Goal: Book appointment/travel/reservation

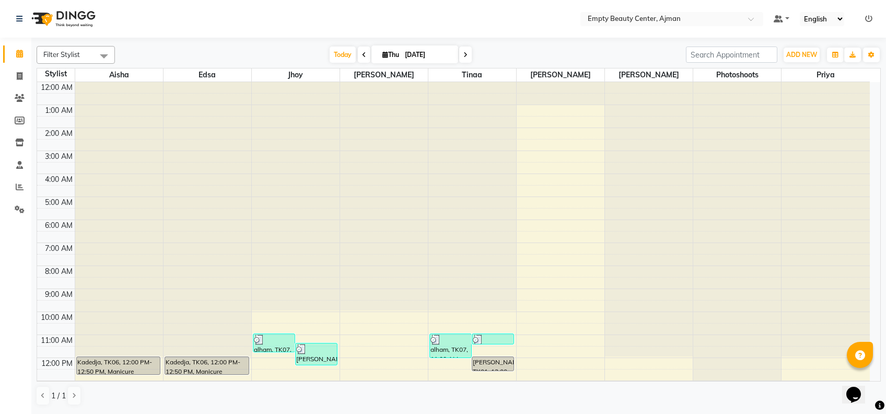
scroll to position [146, 0]
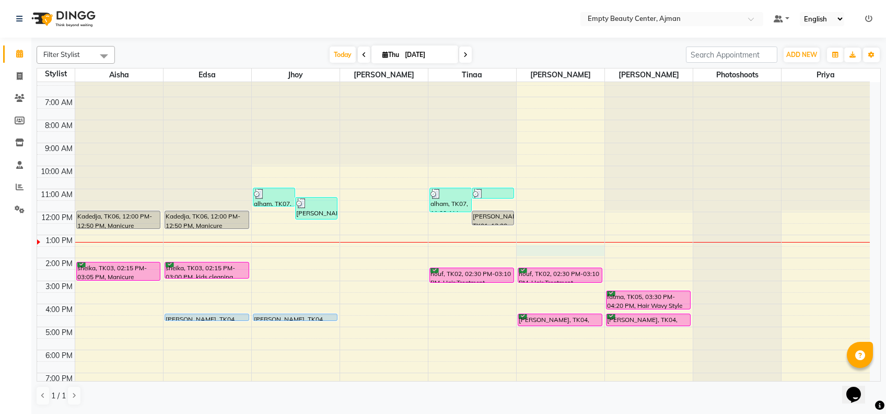
click at [549, 249] on div "12:00 AM 1:00 AM 2:00 AM 3:00 AM 4:00 AM 5:00 AM 6:00 AM 7:00 AM 8:00 AM 9:00 A…" at bounding box center [453, 211] width 832 height 551
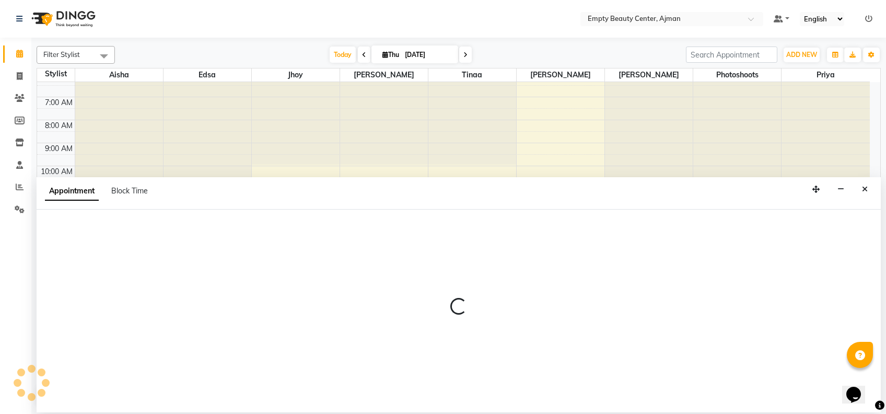
select select "59636"
select select "tentative"
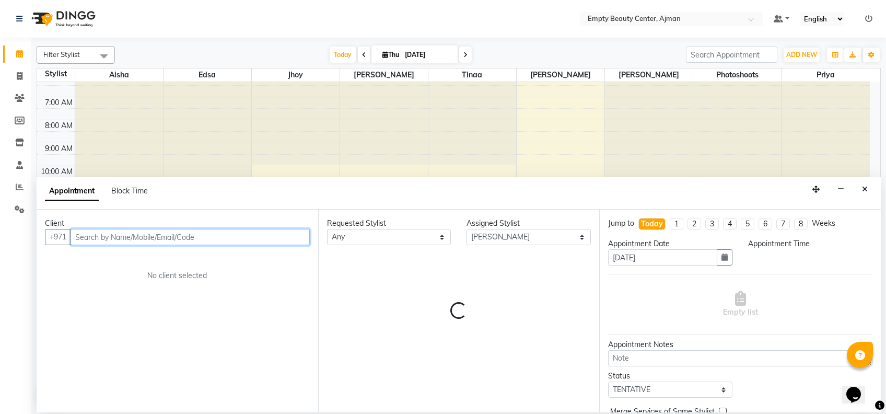
select select "810"
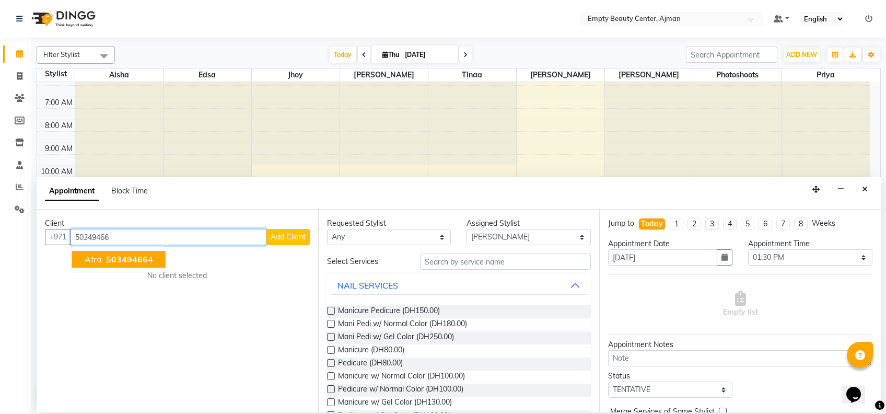
click at [128, 259] on span "50349466" at bounding box center [127, 259] width 42 height 10
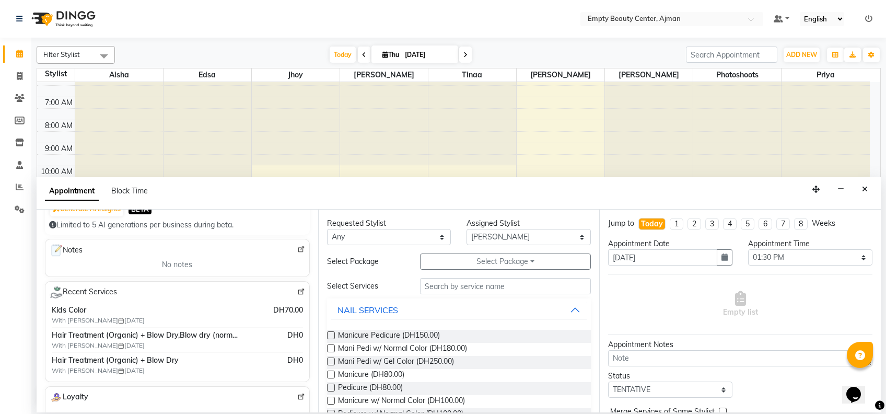
scroll to position [131, 0]
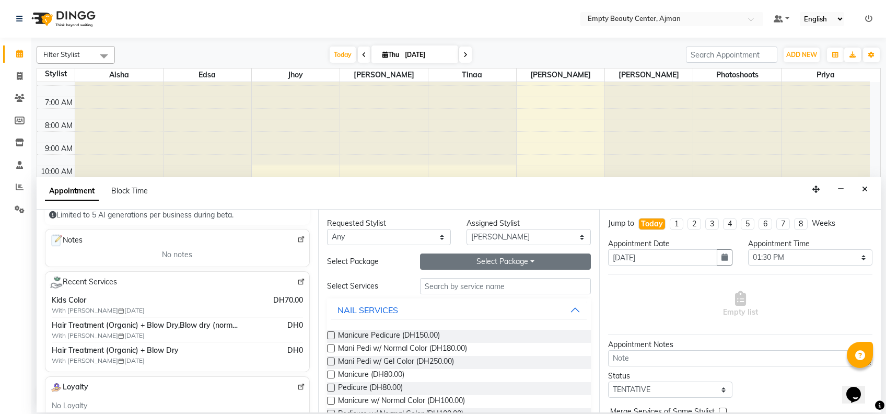
type input "503494664"
click at [487, 260] on button "Select Package Toggle Dropdown" at bounding box center [505, 261] width 171 height 16
click at [475, 279] on li "Hair Treatment 5 + 1" at bounding box center [468, 282] width 97 height 15
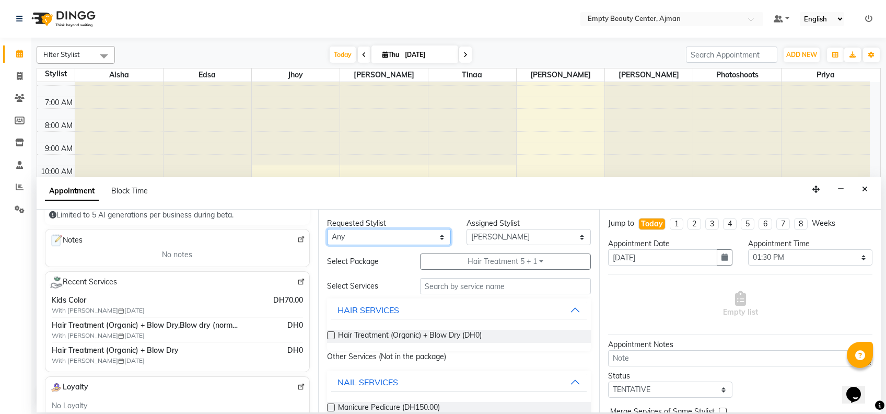
click at [372, 242] on select "Any [PERSON_NAME] Edsa jhoy [PERSON_NAME] Photoshoots Priya [PERSON_NAME] [PERS…" at bounding box center [389, 237] width 124 height 16
select select "18086"
click at [327, 229] on select "Any [PERSON_NAME] Edsa jhoy [PERSON_NAME] Photoshoots Priya [PERSON_NAME] [PERS…" at bounding box center [389, 237] width 124 height 16
select select "18086"
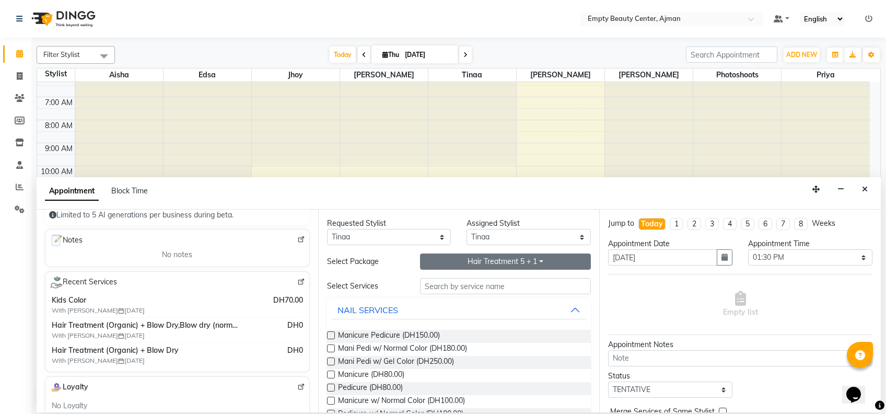
drag, startPoint x: 462, startPoint y: 273, endPoint x: 460, endPoint y: 266, distance: 7.3
click at [460, 266] on div "Requested Stylist Any [PERSON_NAME] Edsa jhoy [PERSON_NAME] Photoshoots [PERSON…" at bounding box center [458, 310] width 281 height 203
click at [460, 266] on button "Hair Treatment 5 + 1" at bounding box center [505, 261] width 171 height 16
click at [461, 295] on li "Hair Treatment 5 + 1" at bounding box center [468, 297] width 97 height 15
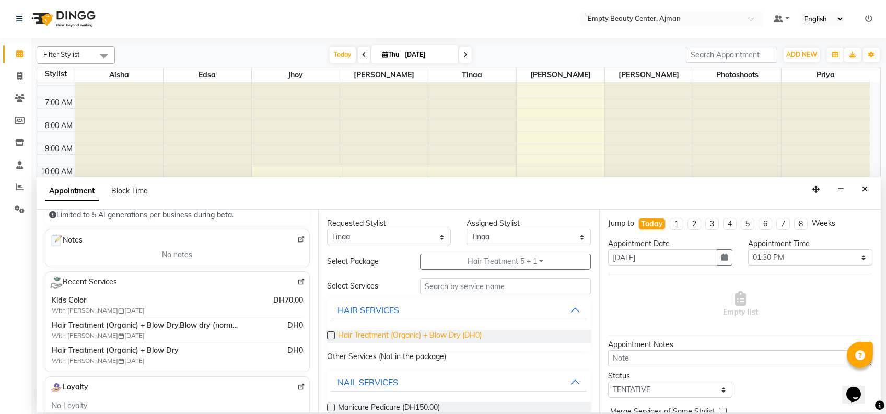
click at [408, 335] on span "Hair Treatment (Organic) + Blow Dry (DH0)" at bounding box center [410, 336] width 144 height 13
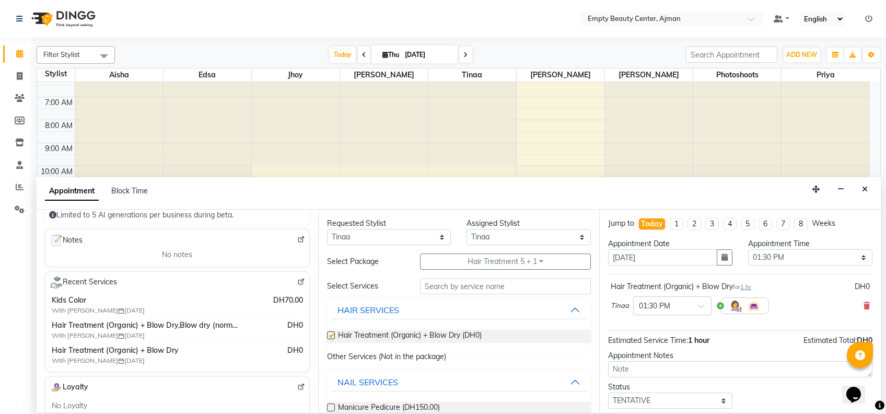
checkbox input "false"
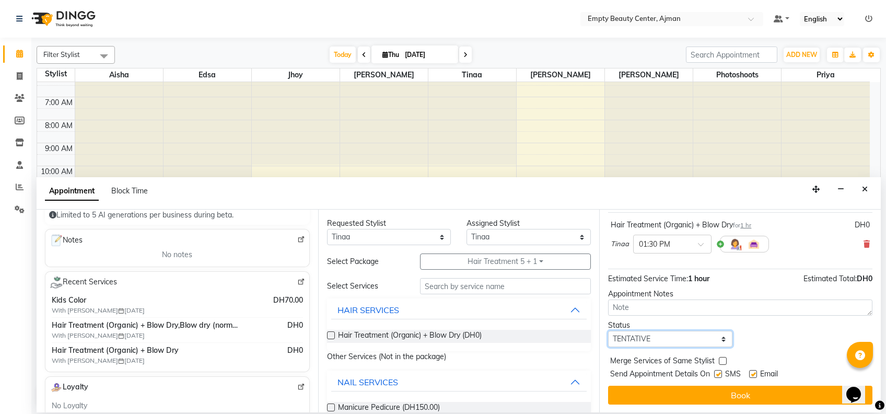
click at [711, 334] on select "Select TENTATIVE CONFIRM CHECK-IN UPCOMING" at bounding box center [670, 339] width 124 height 16
select select "confirm booking"
click at [608, 331] on select "Select TENTATIVE CONFIRM CHECK-IN UPCOMING" at bounding box center [670, 339] width 124 height 16
click at [723, 360] on label at bounding box center [723, 361] width 8 height 8
click at [723, 360] on input "checkbox" at bounding box center [722, 361] width 7 height 7
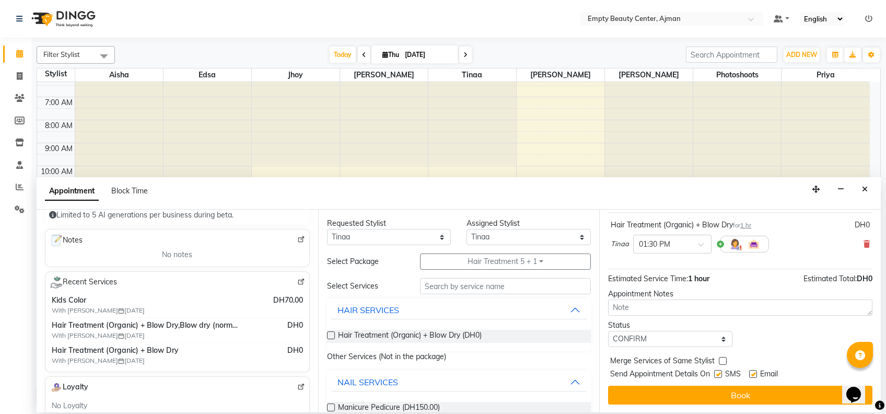
checkbox input "true"
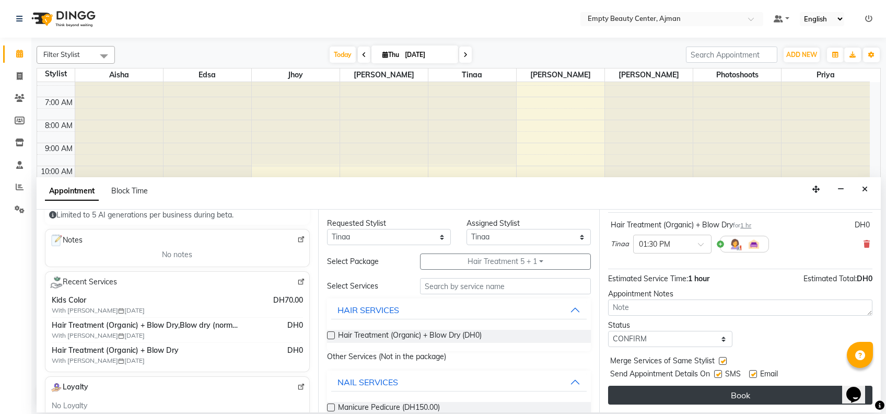
click at [749, 396] on button "Book" at bounding box center [740, 394] width 264 height 19
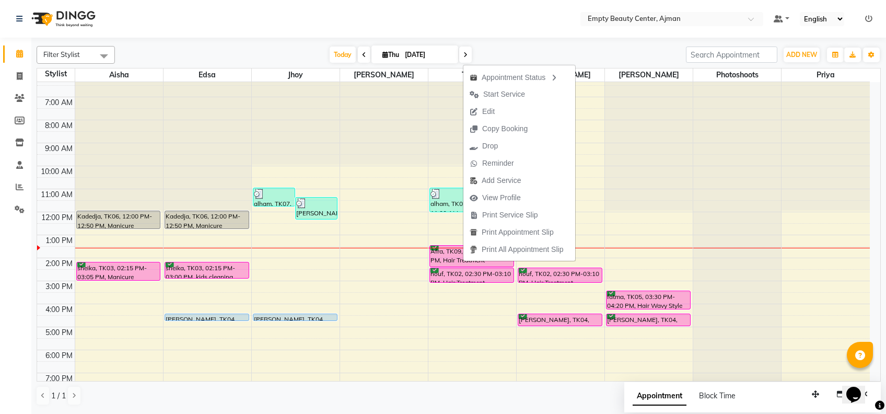
click at [519, 58] on div "[DATE] [DATE]" at bounding box center [400, 55] width 560 height 16
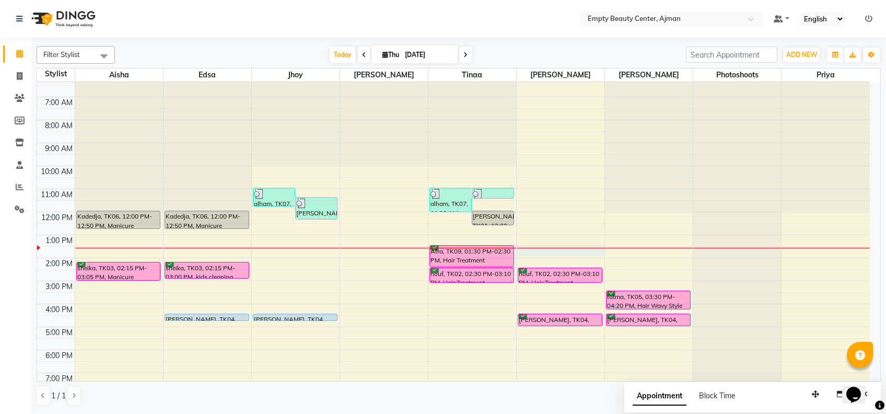
click at [539, 252] on div "12:00 AM 1:00 AM 2:00 AM 3:00 AM 4:00 AM 5:00 AM 6:00 AM 7:00 AM 8:00 AM 9:00 A…" at bounding box center [453, 211] width 832 height 551
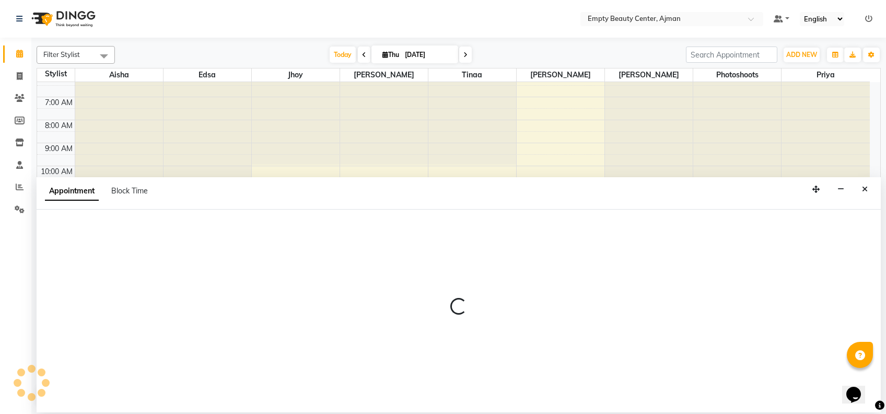
select select "59636"
select select "810"
select select "tentative"
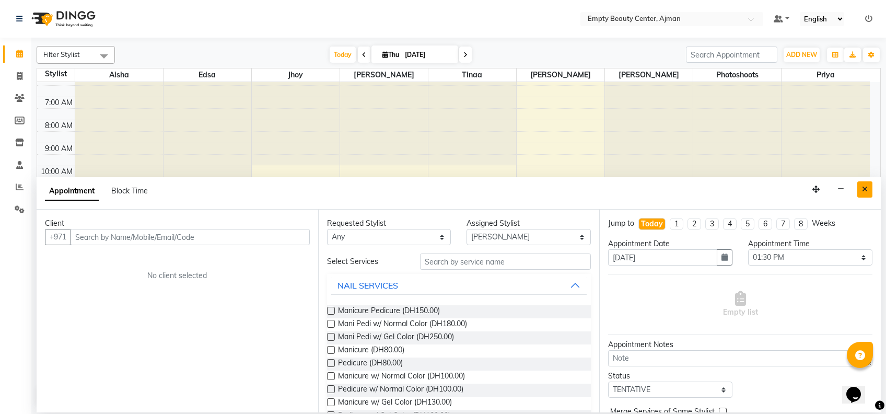
click at [867, 193] on button "Close" at bounding box center [864, 189] width 15 height 16
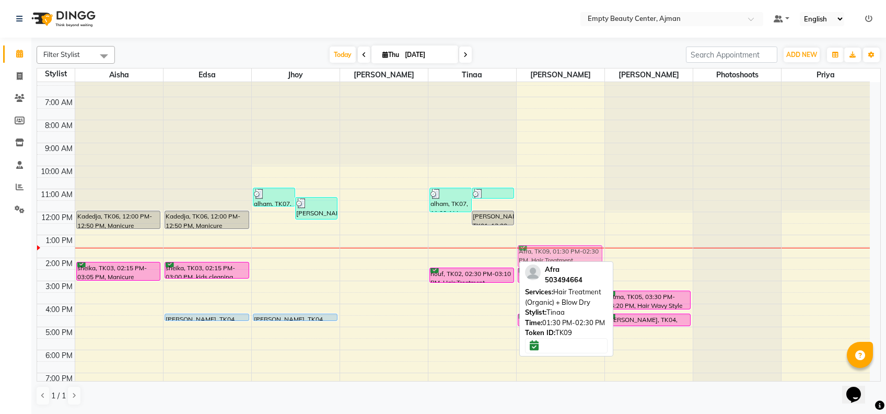
drag, startPoint x: 480, startPoint y: 257, endPoint x: 531, endPoint y: 257, distance: 50.7
click at [531, 257] on tr "Kadedja, TK06, 12:00 PM-12:50 PM, Manicure Pedicure sheika, TK03, 02:15 PM-03:0…" at bounding box center [453, 211] width 832 height 551
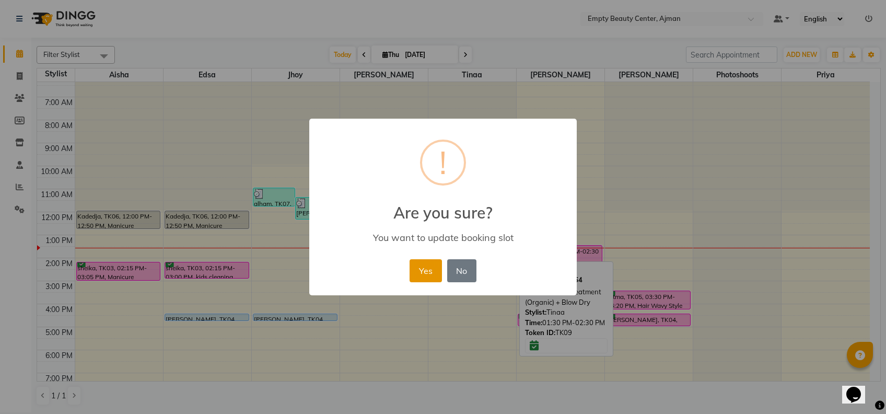
click at [429, 259] on button "Yes" at bounding box center [425, 270] width 32 height 23
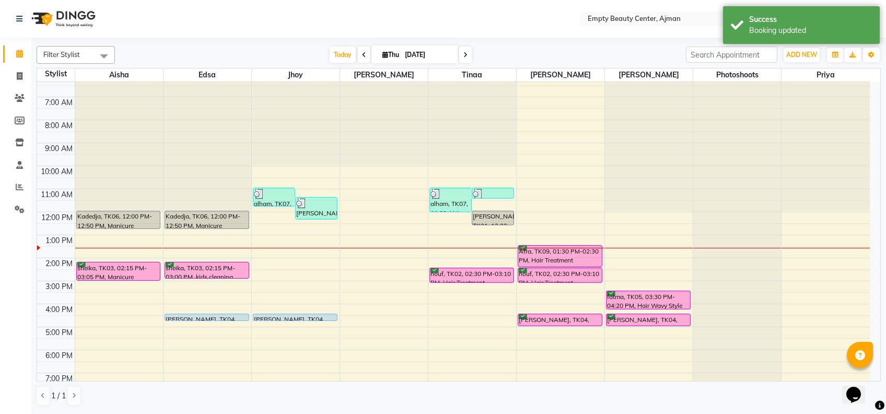
click at [14, 85] on li "Invoice" at bounding box center [15, 76] width 31 height 22
click at [14, 84] on link "Invoice" at bounding box center [15, 76] width 25 height 17
select select "service"
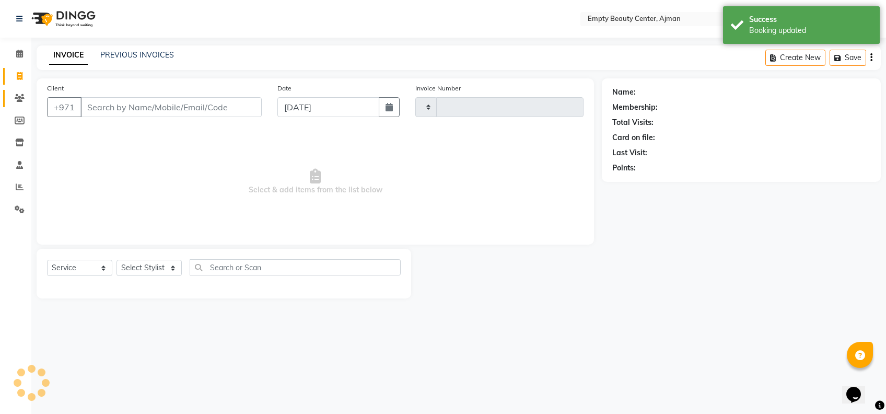
click at [14, 91] on link "Clients" at bounding box center [15, 98] width 25 height 17
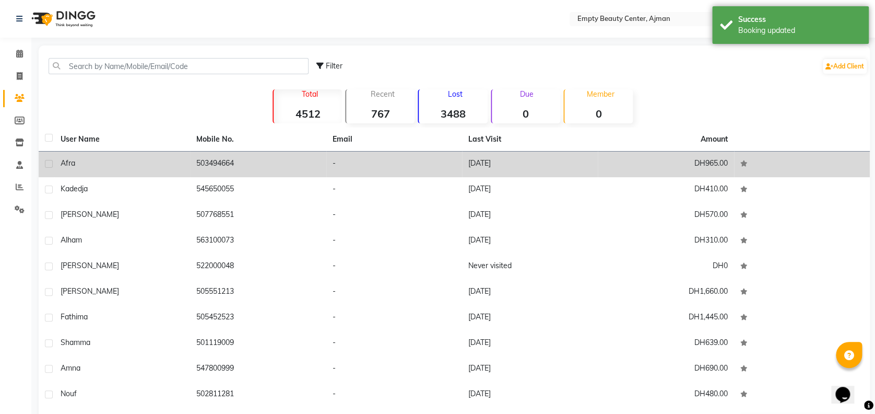
click at [330, 163] on td "-" at bounding box center [394, 164] width 136 height 26
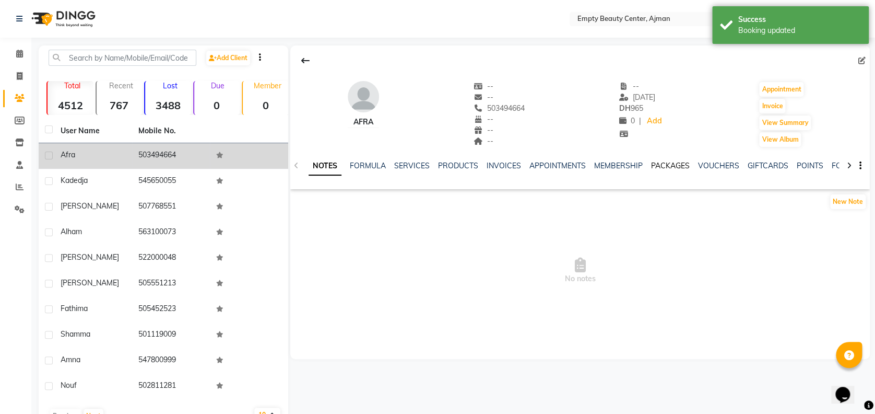
click at [659, 165] on link "PACKAGES" at bounding box center [670, 165] width 39 height 9
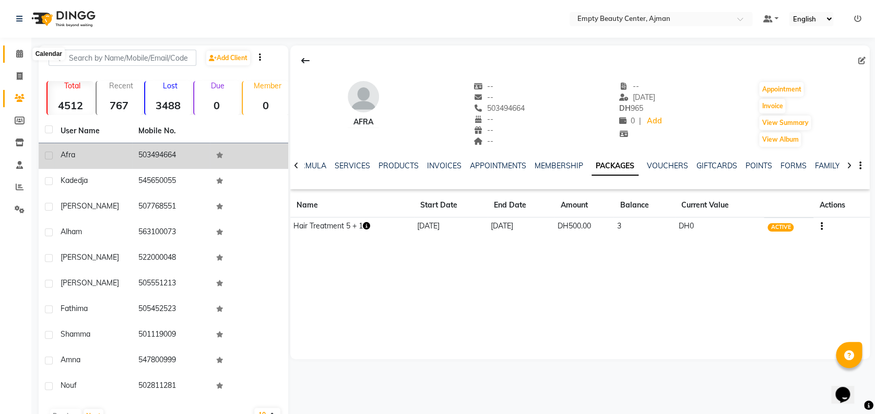
click at [15, 50] on span at bounding box center [19, 54] width 18 height 12
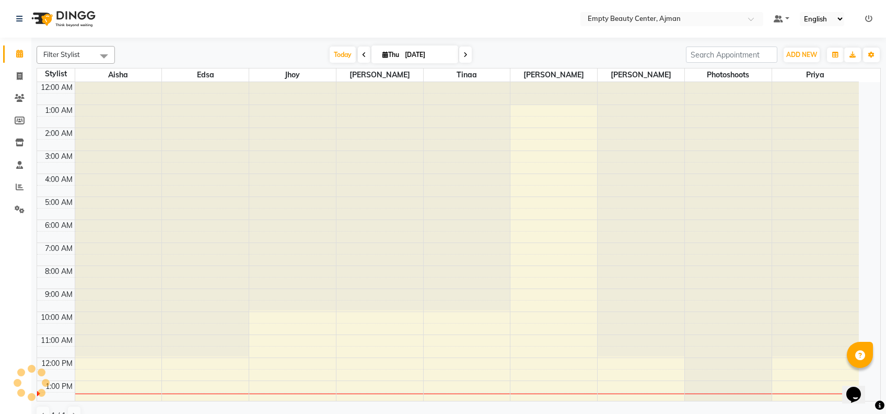
scroll to position [138, 0]
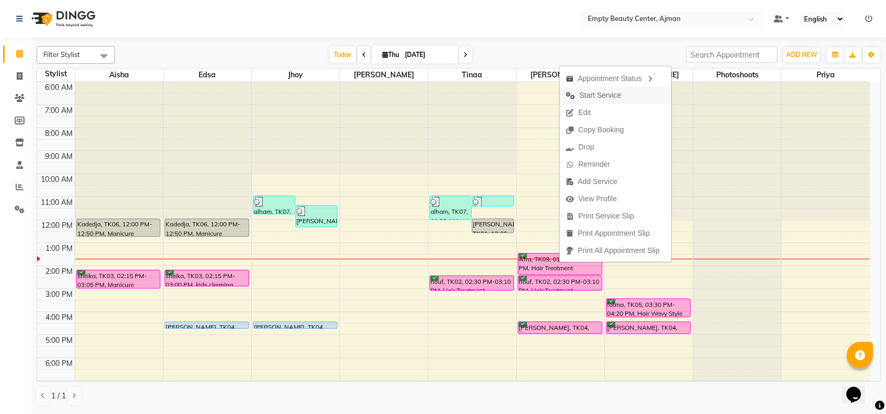
click at [626, 94] on span "Start Service" at bounding box center [593, 95] width 68 height 17
